Goal: Information Seeking & Learning: Find specific fact

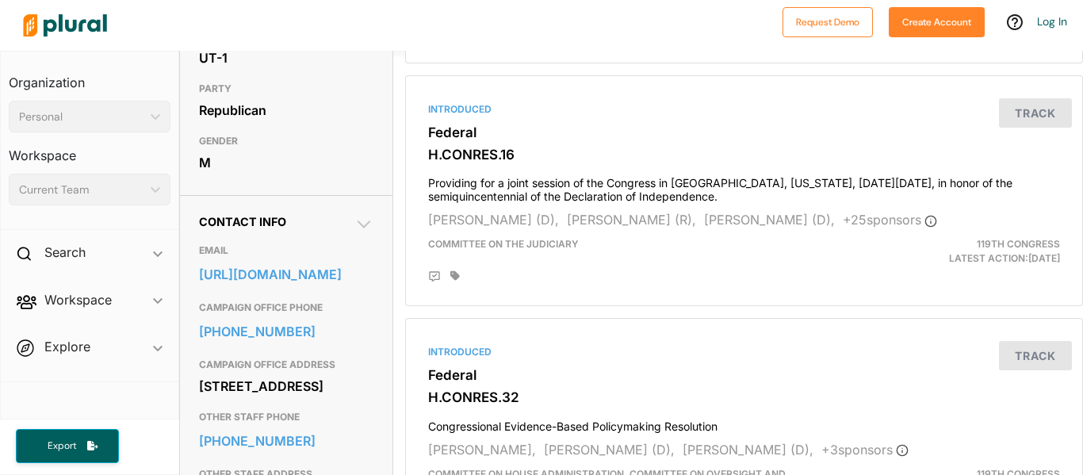
scroll to position [351, 0]
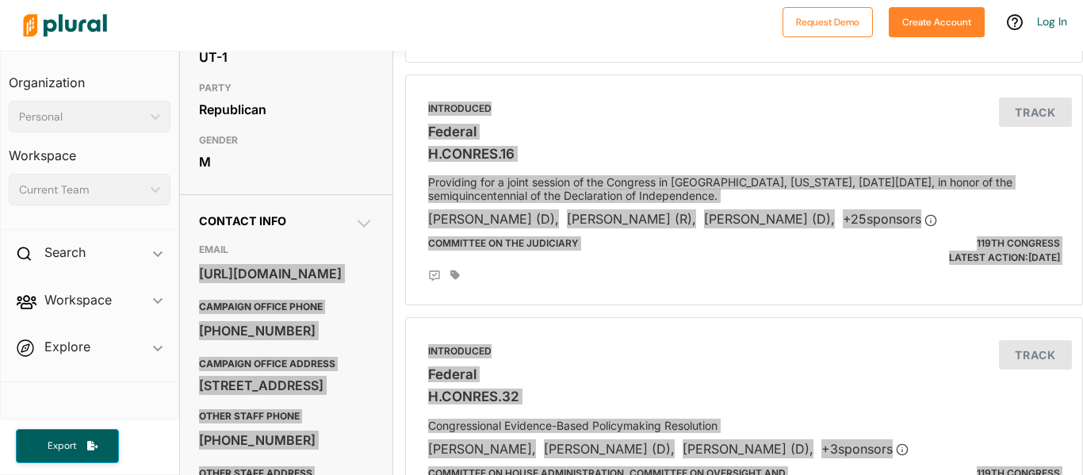
click at [297, 344] on body "Request Demo Create Account Log In Organization Personal ic_keyboard_arrow_down…" at bounding box center [541, 237] width 1083 height 475
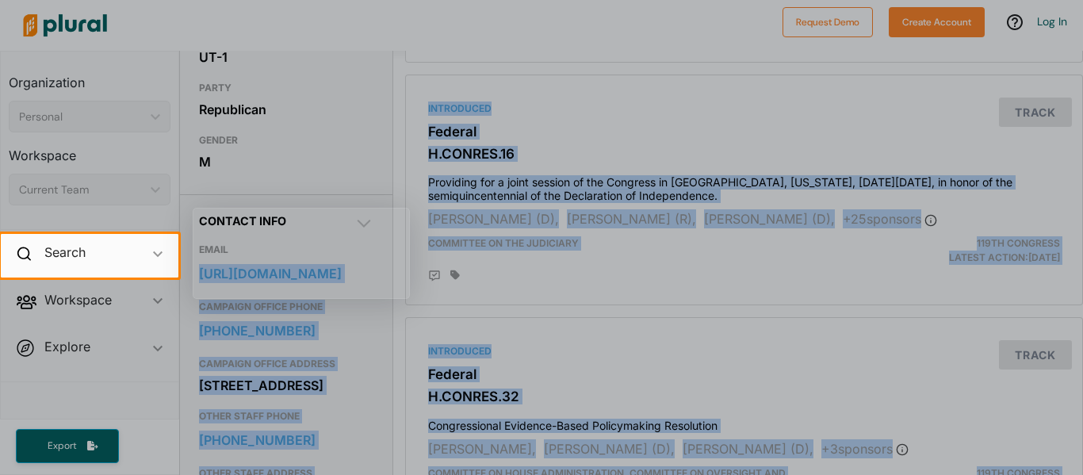
click at [297, 344] on div at bounding box center [541, 375] width 1083 height 197
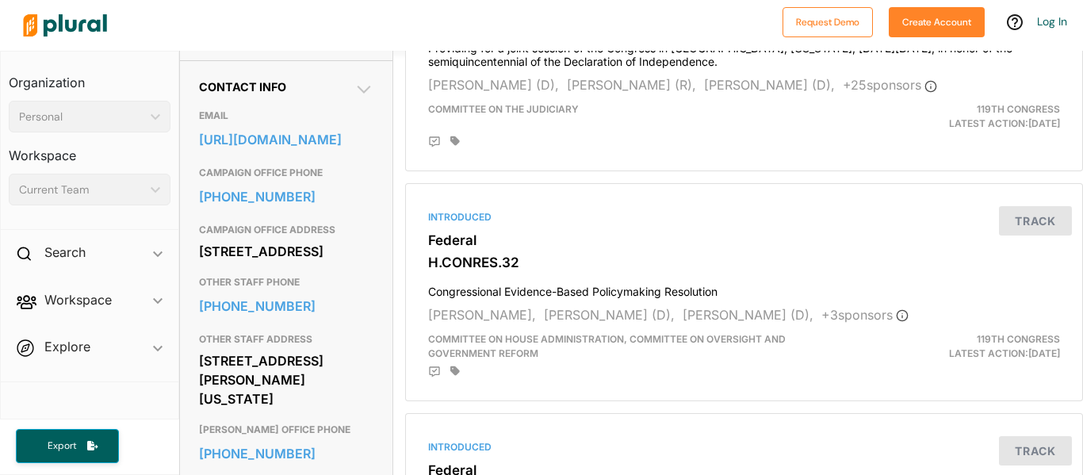
scroll to position [487, 0]
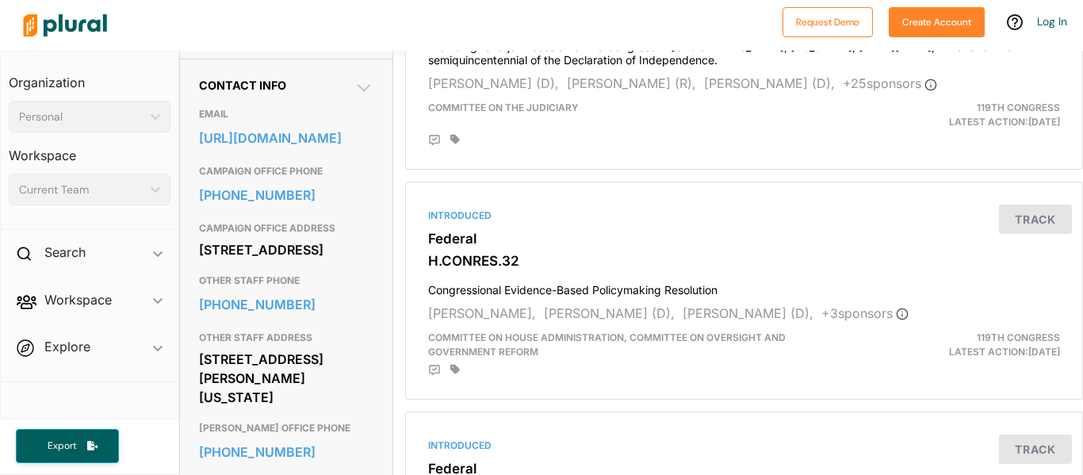
drag, startPoint x: 198, startPoint y: 311, endPoint x: 350, endPoint y: 330, distance: 153.3
click at [350, 262] on div "[STREET_ADDRESS]" at bounding box center [286, 250] width 174 height 24
copy div "[STREET_ADDRESS]"
